Goal: Subscribe to service/newsletter

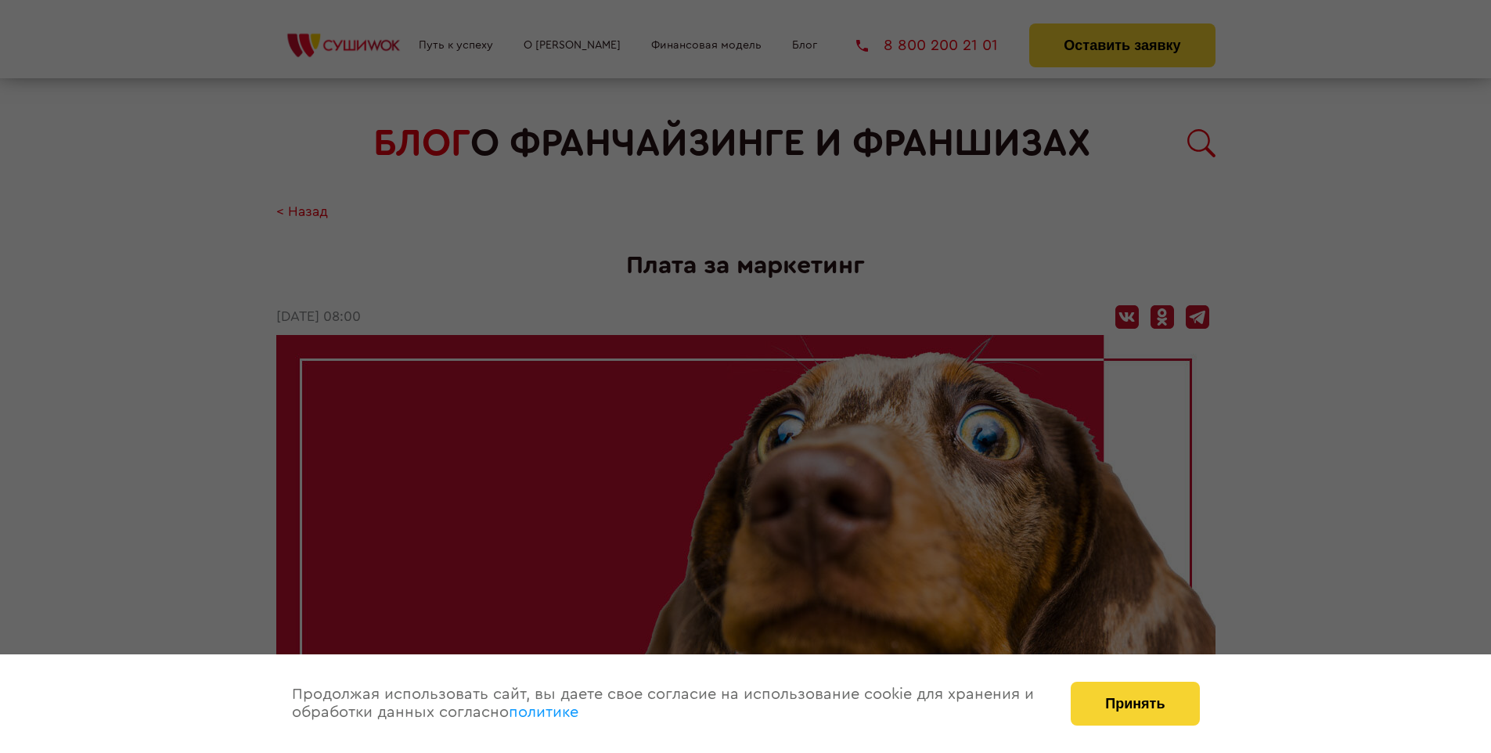
scroll to position [2288, 0]
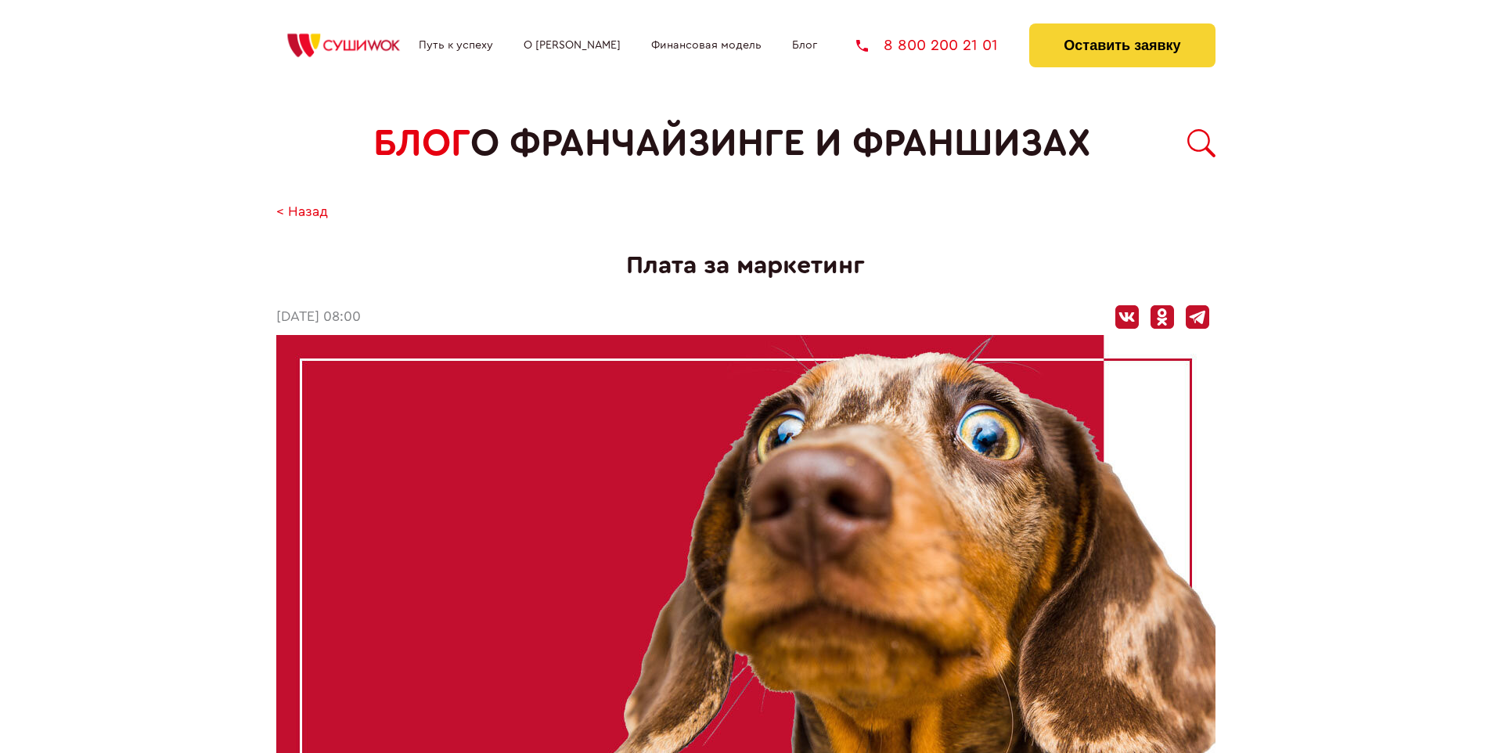
scroll to position [2288, 0]
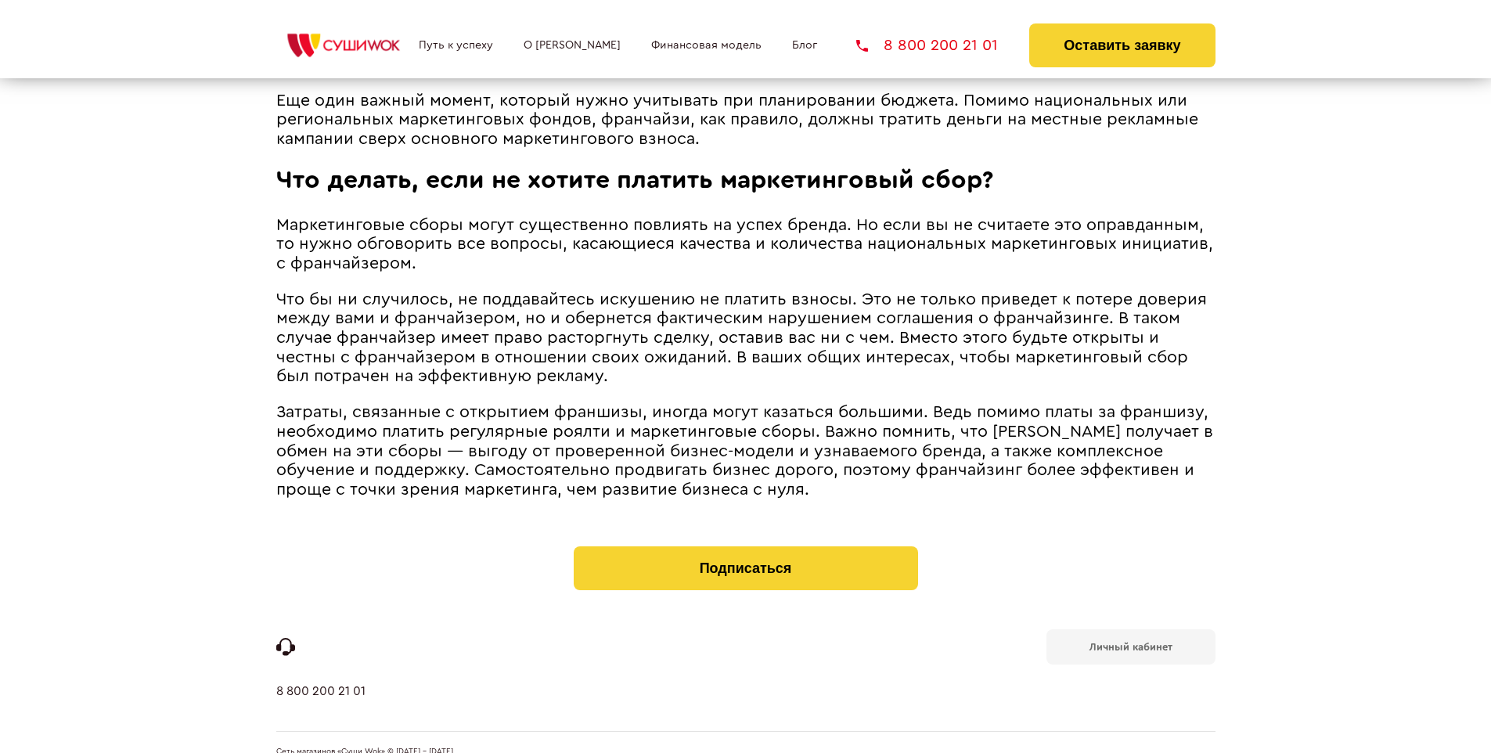
click at [1130, 642] on b "Личный кабинет" at bounding box center [1130, 647] width 83 height 10
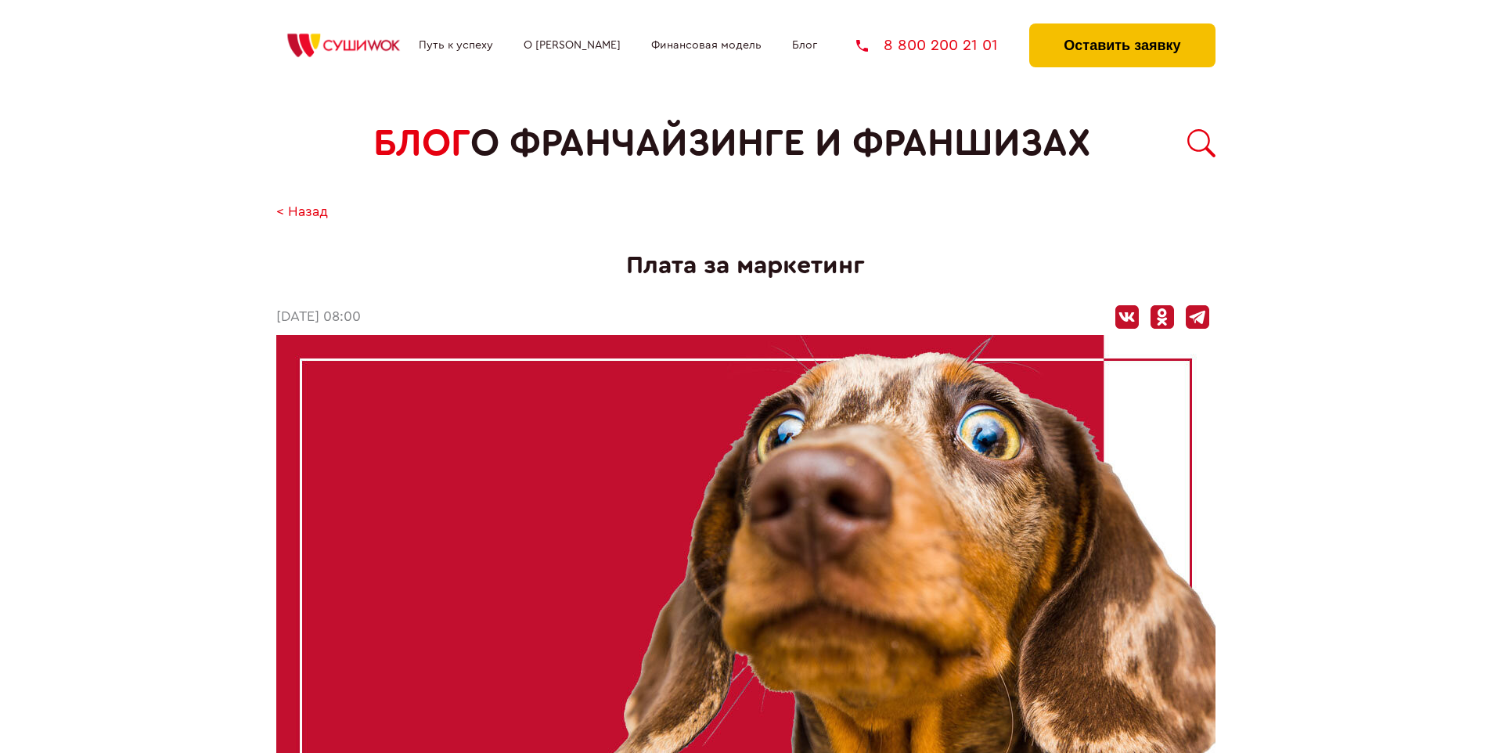
click at [1121, 27] on button "Оставить заявку" at bounding box center [1121, 45] width 185 height 44
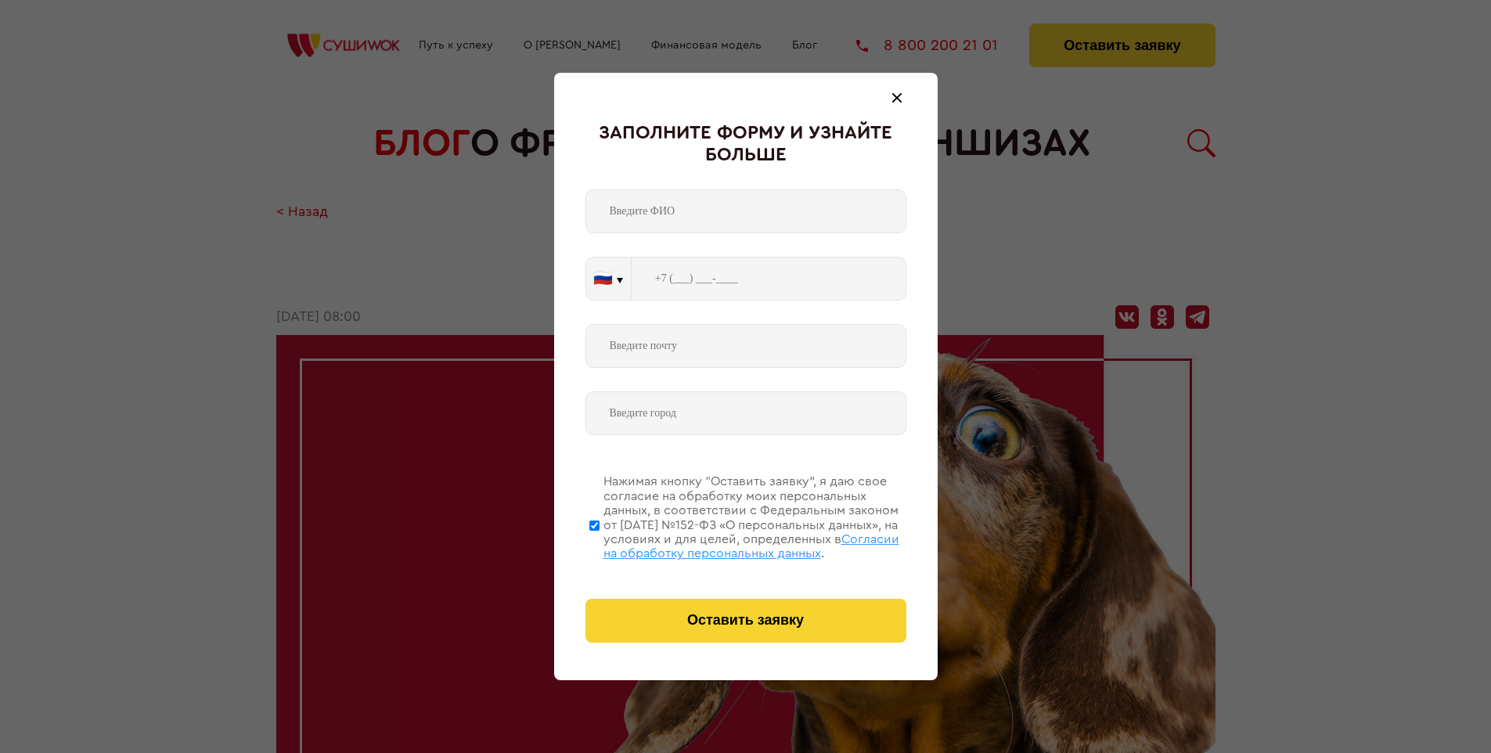
click at [725, 544] on span "Согласии на обработку персональных данных" at bounding box center [751, 546] width 296 height 27
click at [599, 544] on input "Нажимая кнопку “Оставить заявку”, я даю свое согласие на обработку моих персона…" at bounding box center [594, 524] width 10 height 125
checkbox input "false"
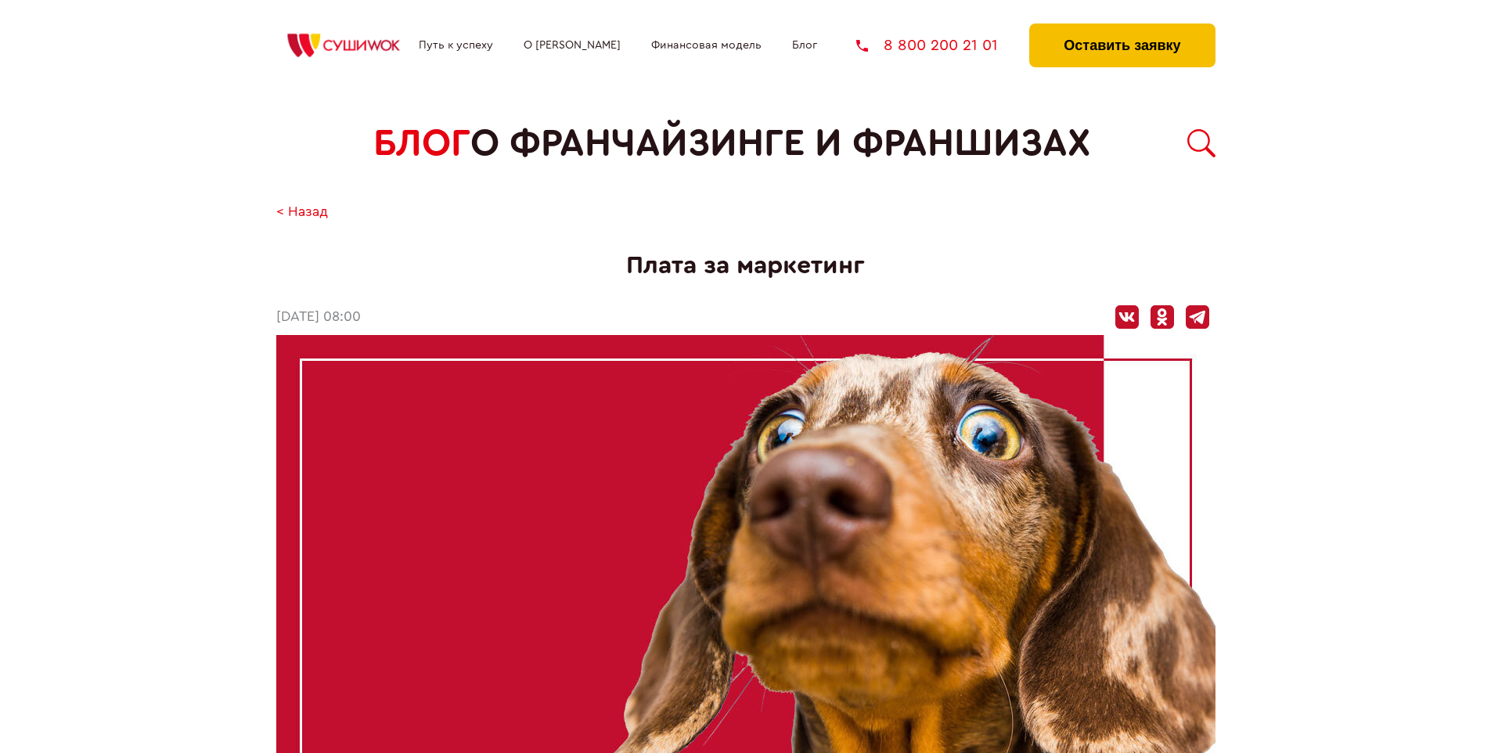
click at [1121, 27] on button "Оставить заявку" at bounding box center [1121, 45] width 185 height 44
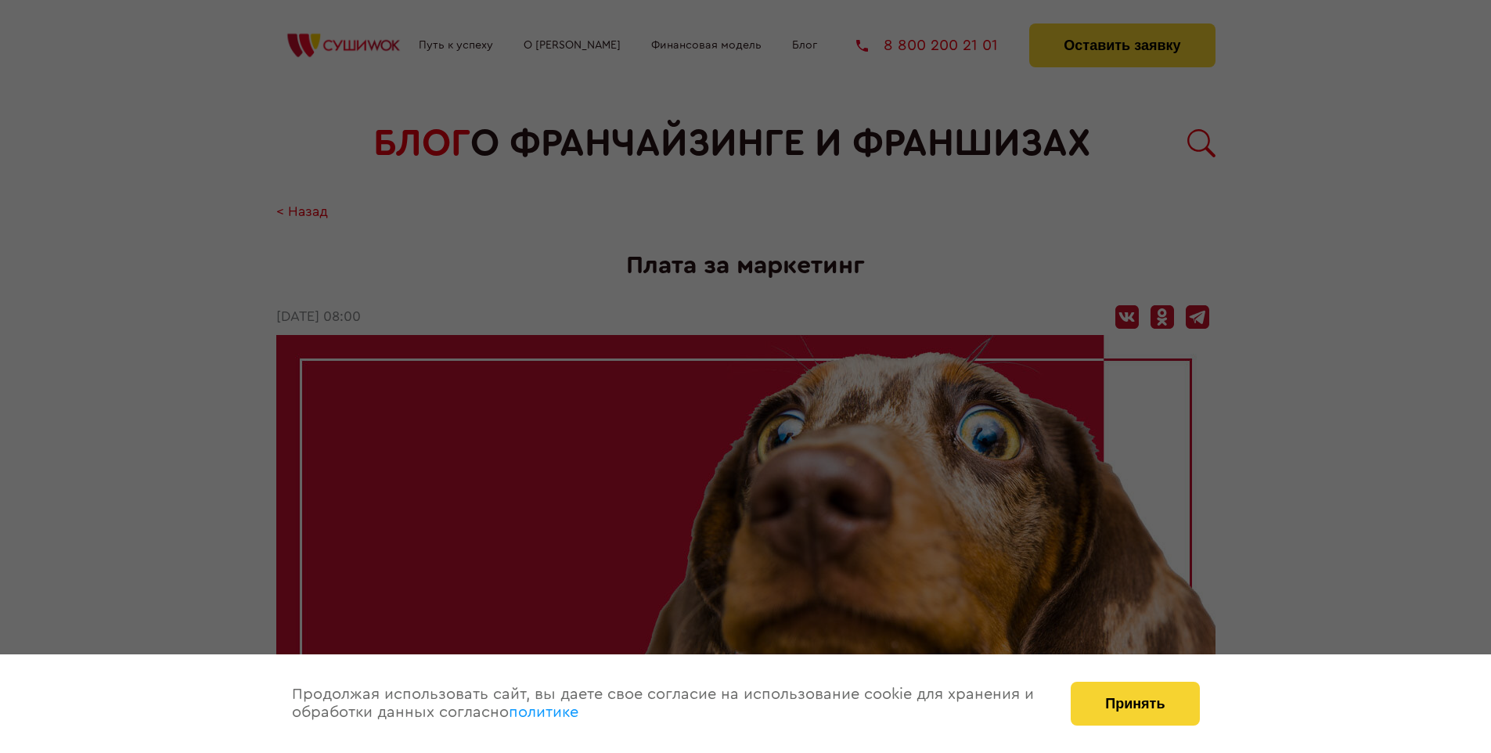
scroll to position [2288, 0]
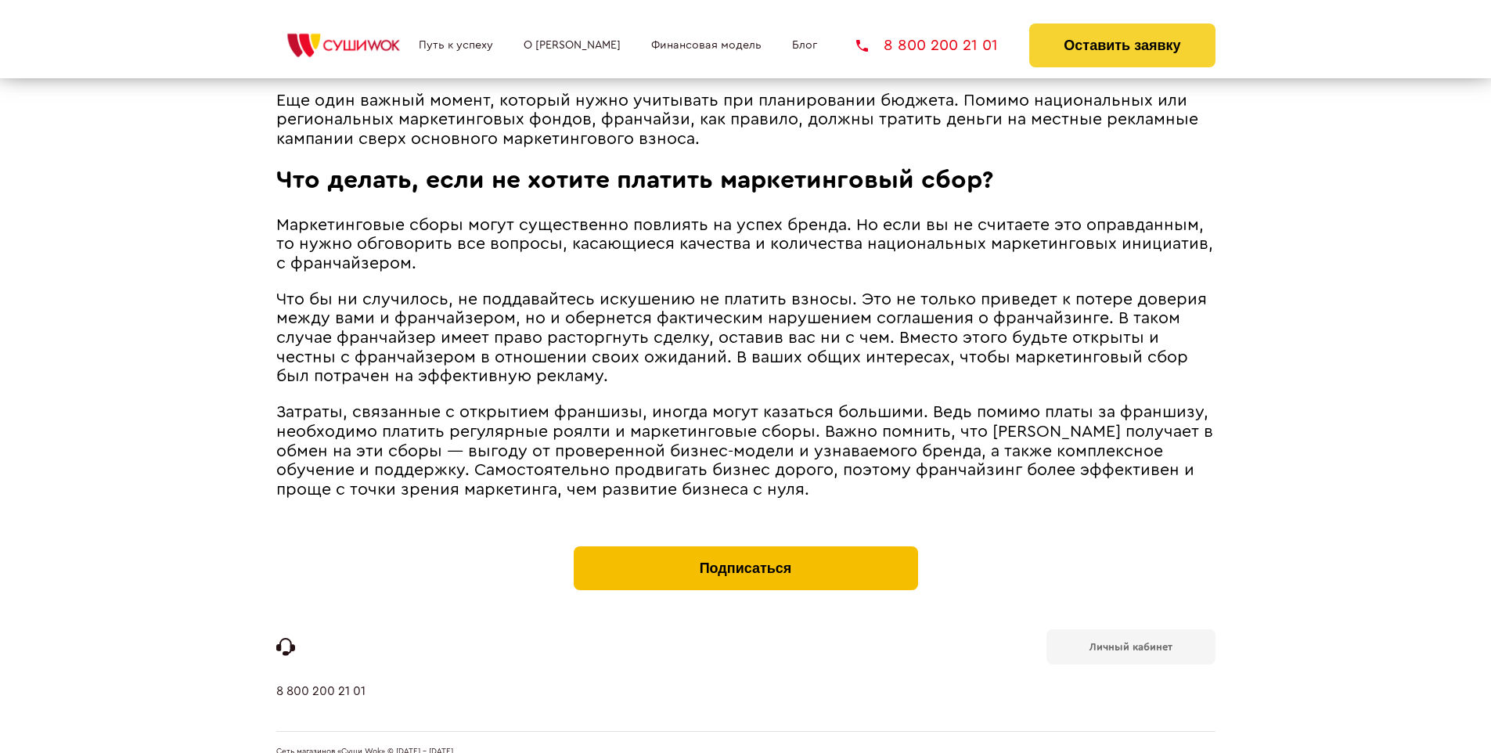
click at [745, 546] on button "Подписаться" at bounding box center [746, 568] width 344 height 44
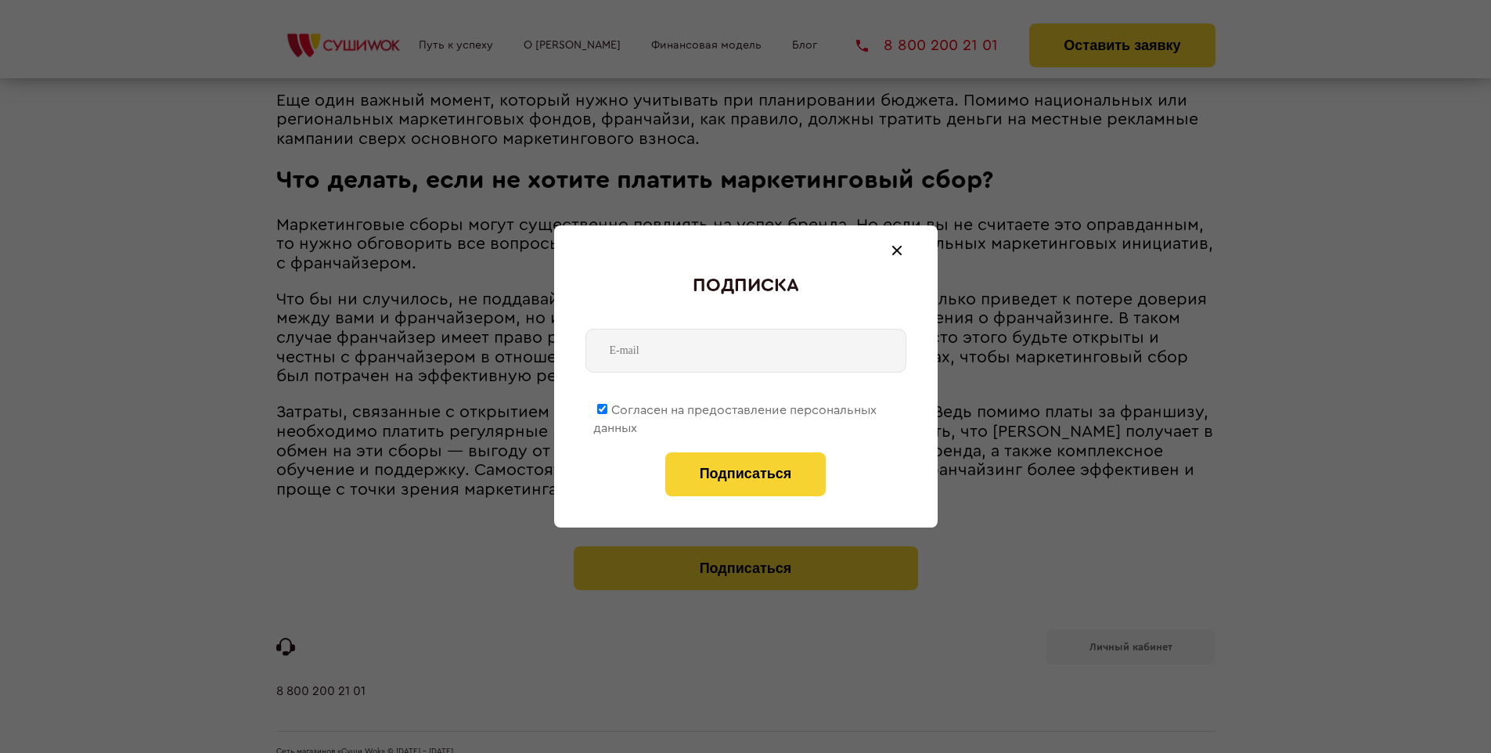
click at [736, 407] on span "Согласен на предоставление персональных данных" at bounding box center [734, 419] width 283 height 31
click at [607, 407] on input "Согласен на предоставление персональных данных" at bounding box center [602, 409] width 10 height 10
checkbox input "false"
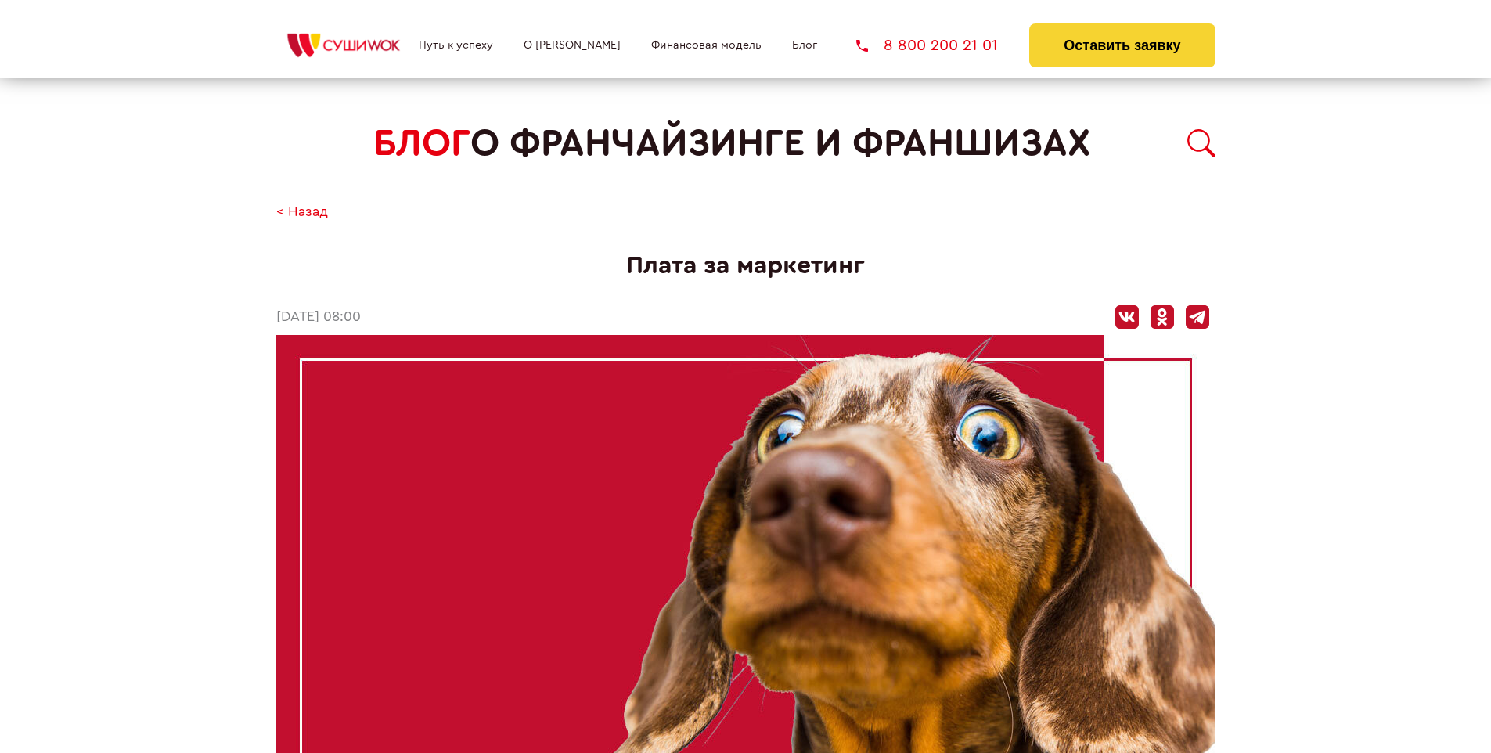
scroll to position [2288, 0]
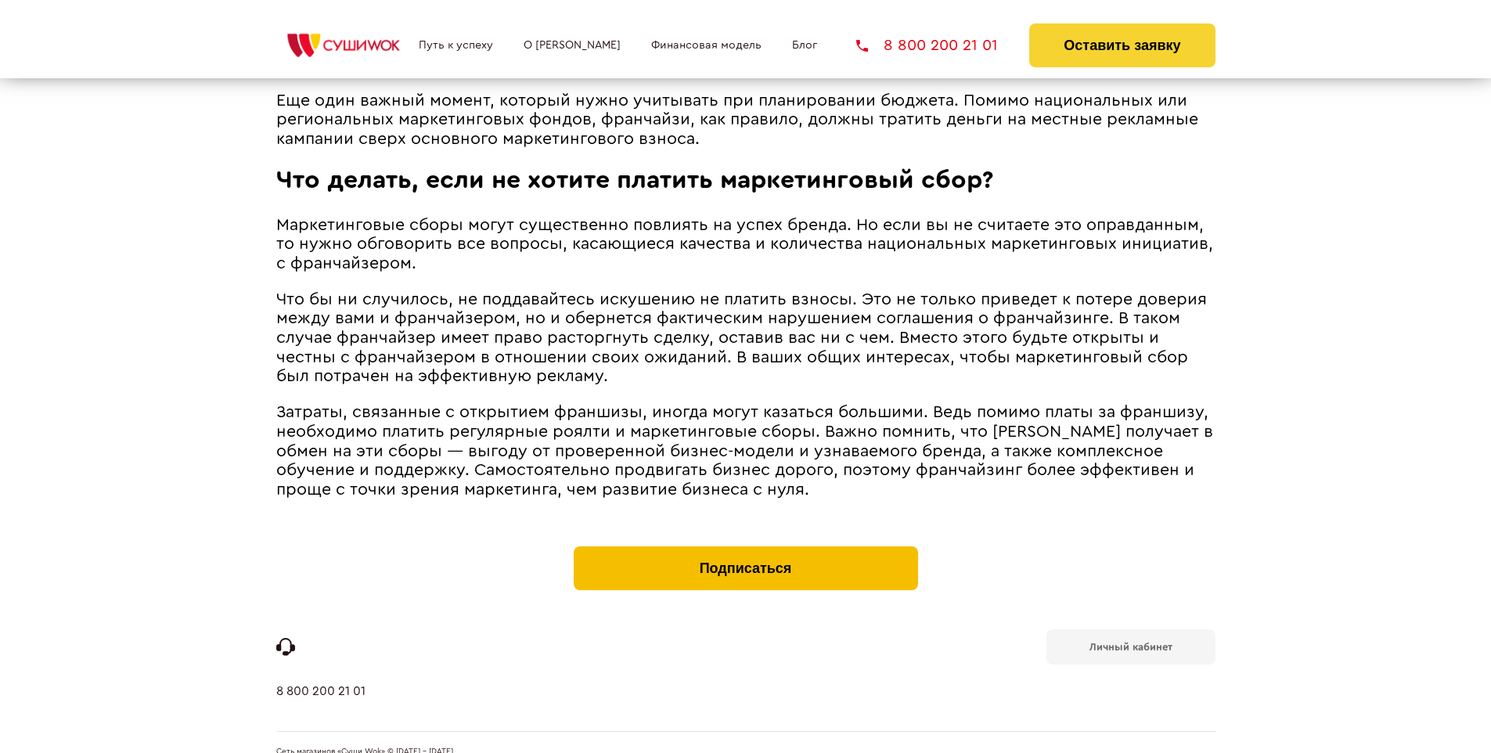
click at [745, 546] on button "Подписаться" at bounding box center [746, 568] width 344 height 44
